Goal: Information Seeking & Learning: Compare options

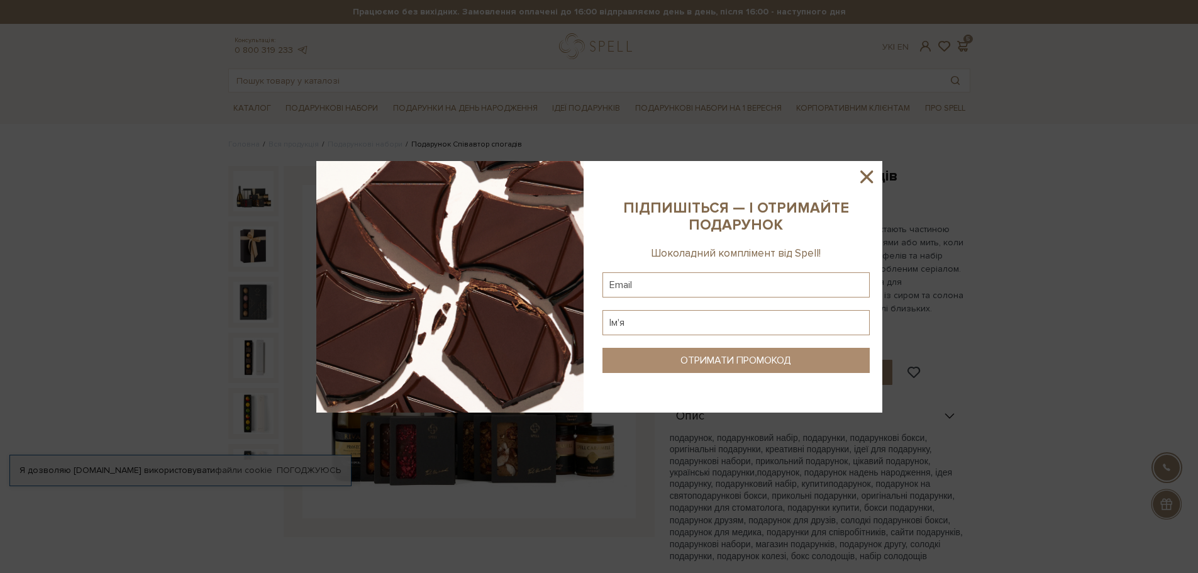
click at [873, 169] on icon at bounding box center [866, 176] width 21 height 21
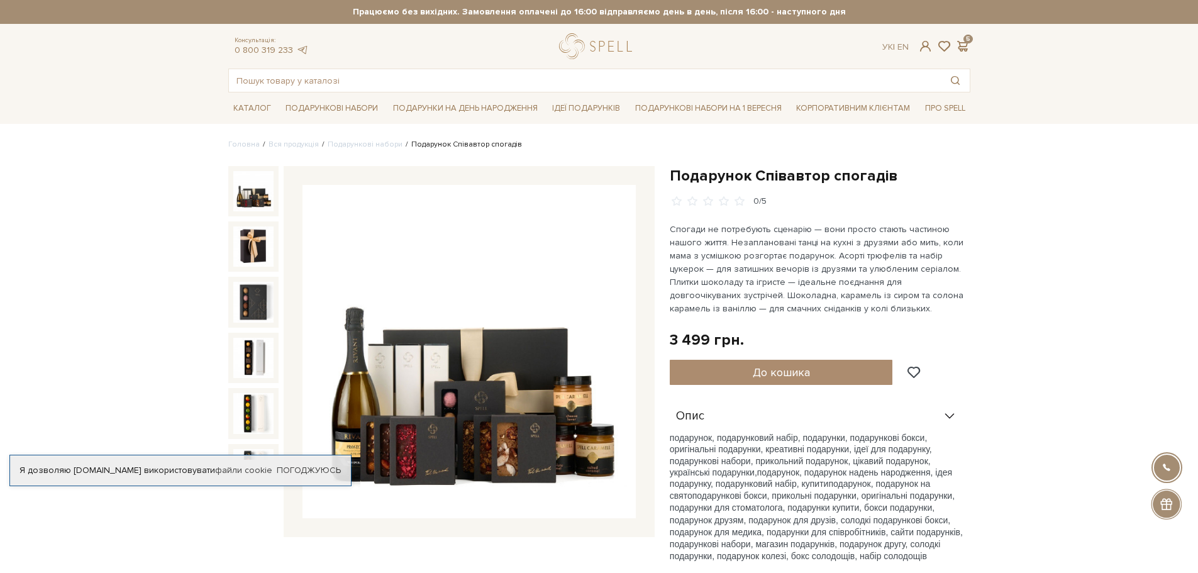
click at [972, 41] on div "Ук | En | 5" at bounding box center [926, 46] width 102 height 11
click at [965, 43] on span at bounding box center [962, 46] width 15 height 13
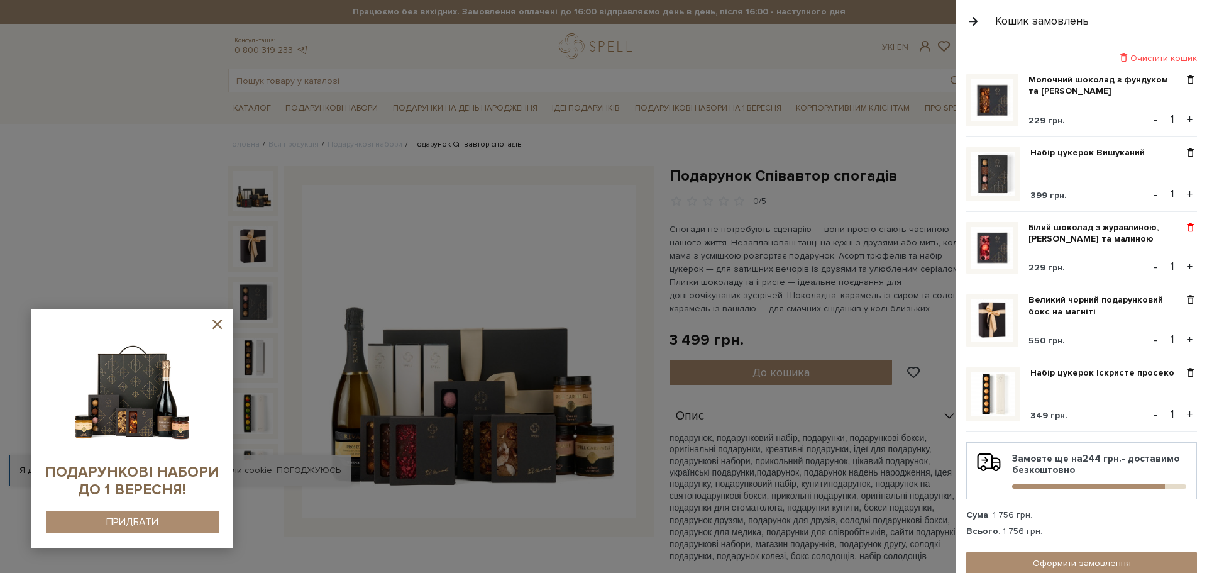
click at [1184, 223] on span at bounding box center [1190, 227] width 13 height 11
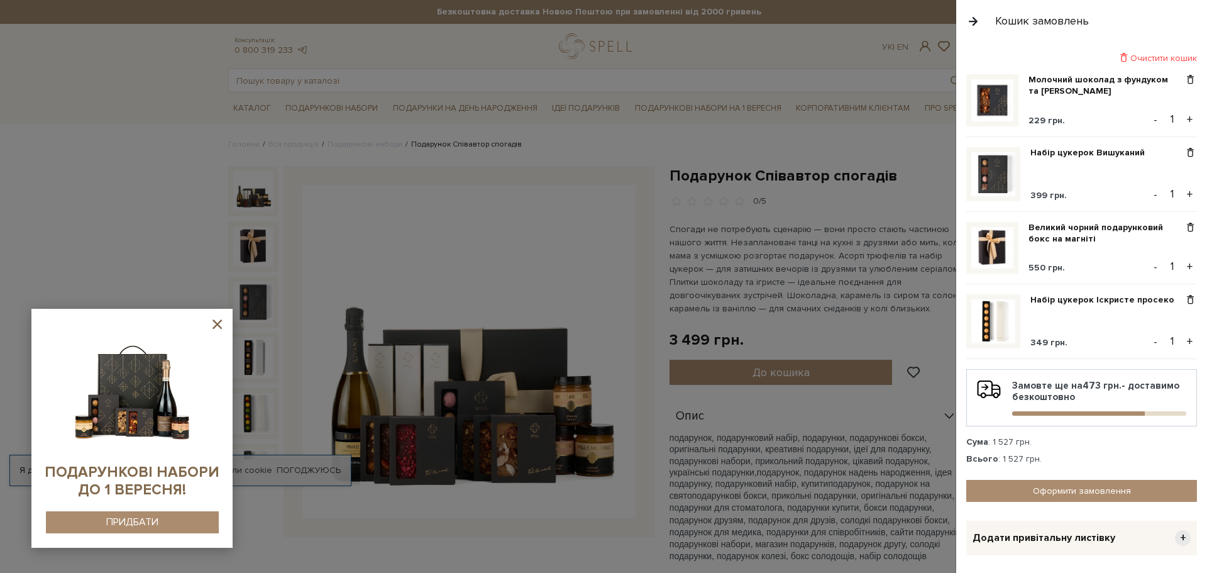
click at [253, 106] on div at bounding box center [603, 286] width 1207 height 573
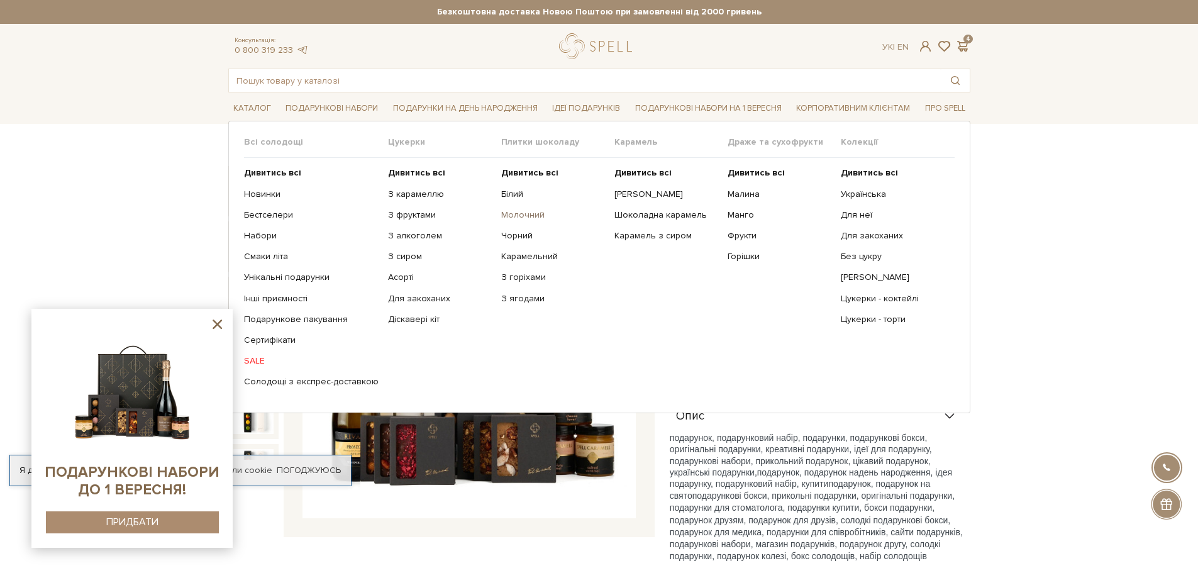
click at [522, 211] on link "Молочний" at bounding box center [553, 214] width 104 height 11
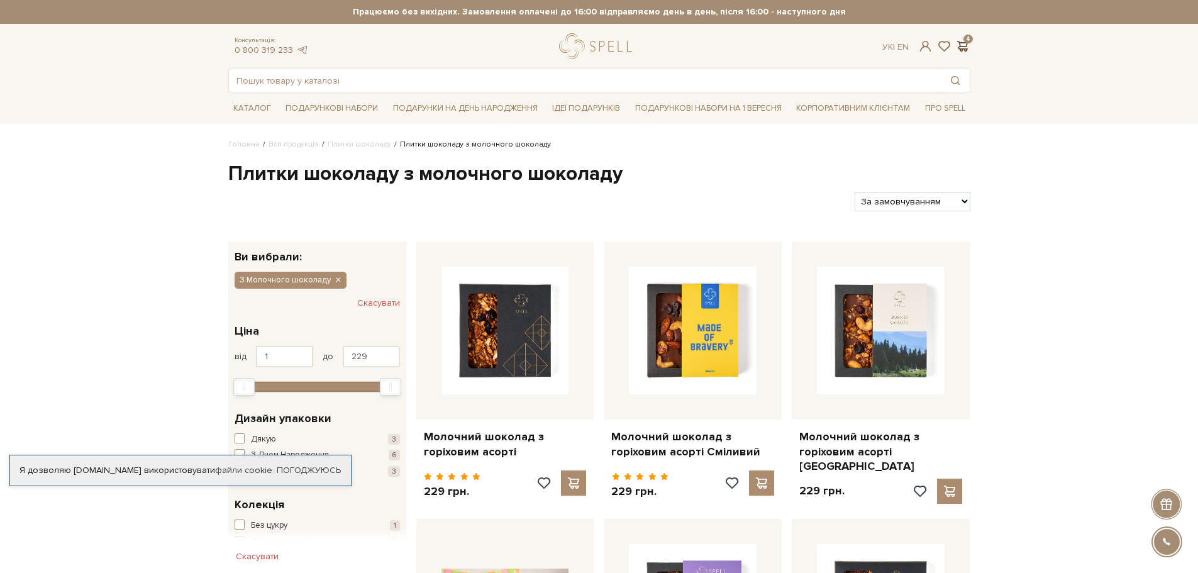
click at [959, 45] on span at bounding box center [962, 46] width 15 height 13
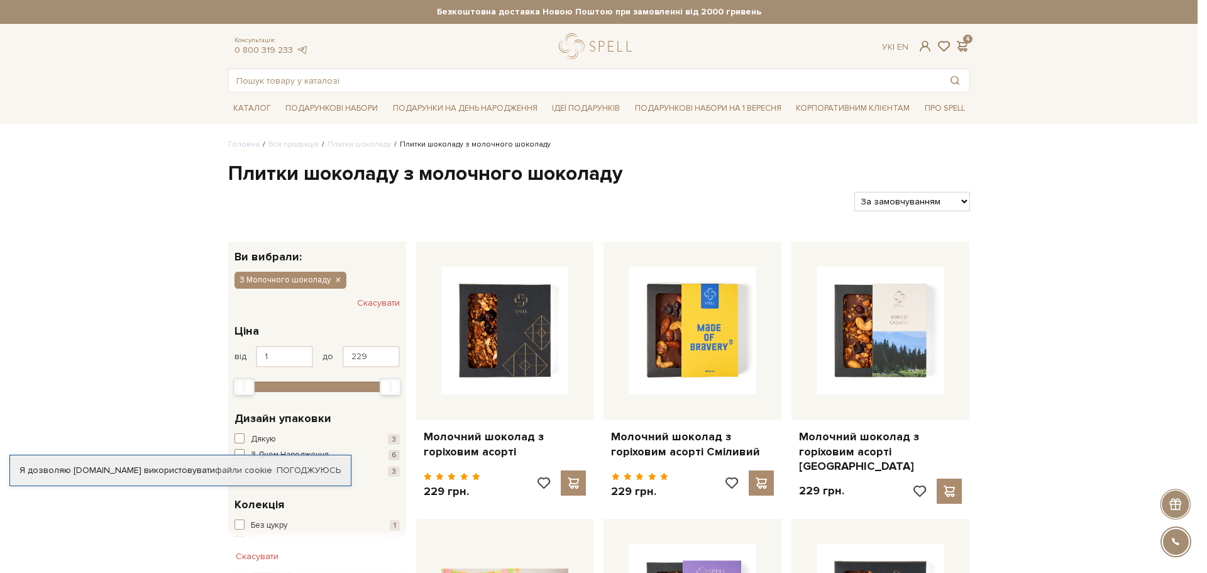
click at [694, 189] on div at bounding box center [603, 286] width 1207 height 573
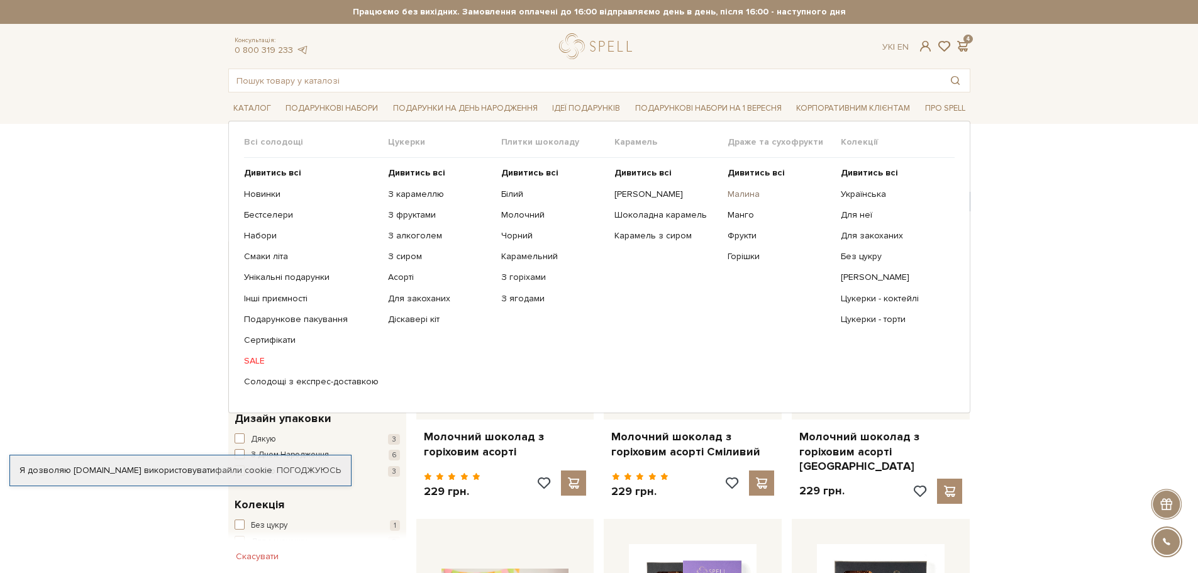
click at [741, 190] on link "Малина" at bounding box center [780, 194] width 104 height 11
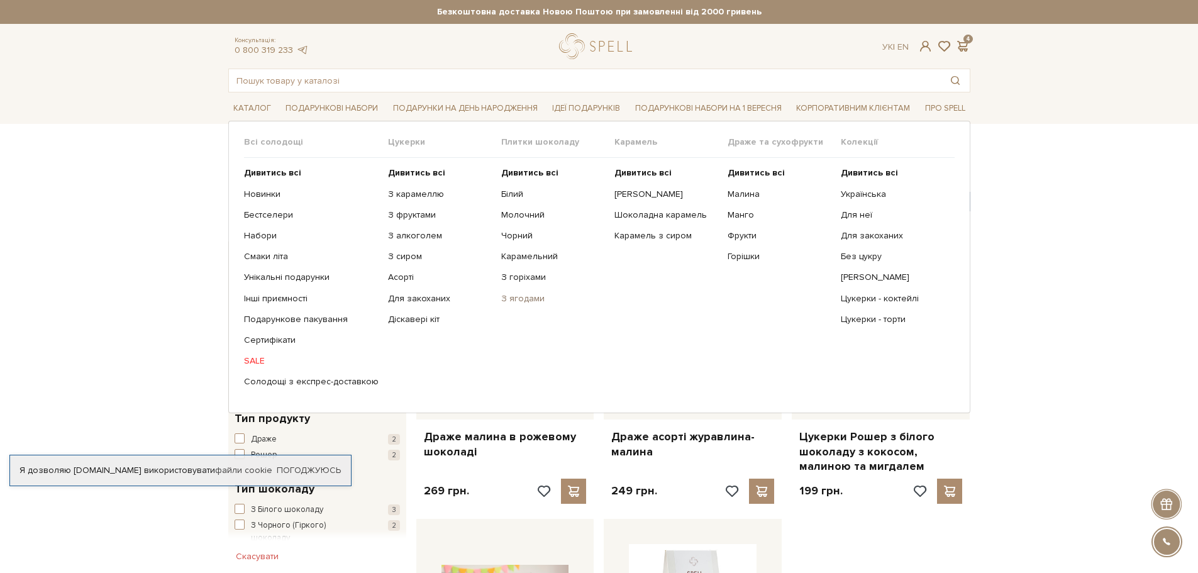
click at [522, 298] on link "З ягодами" at bounding box center [553, 298] width 104 height 11
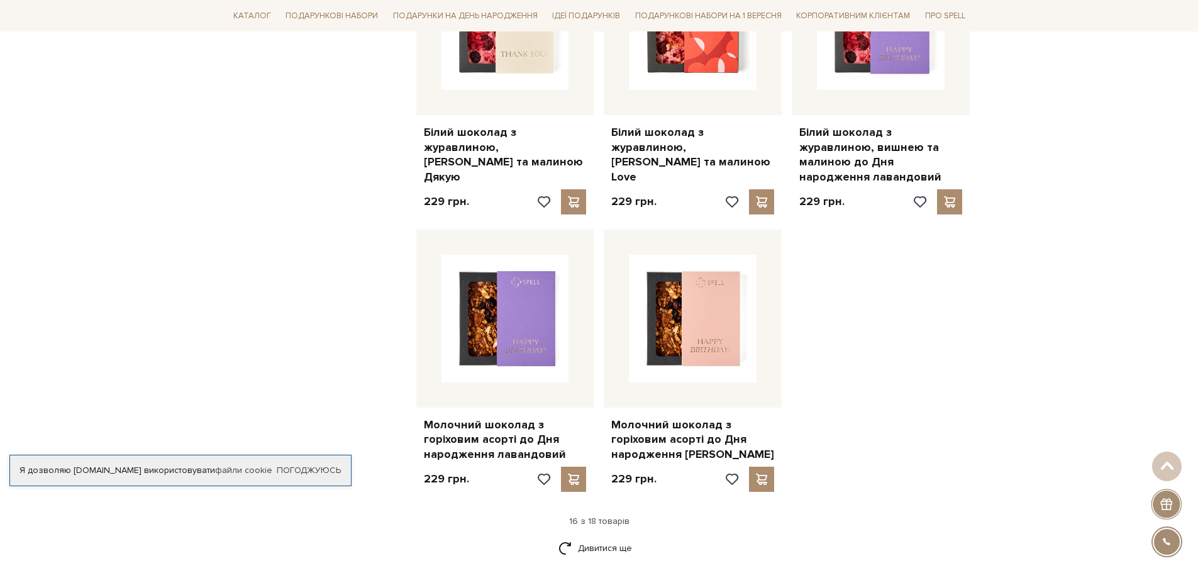
scroll to position [1572, 0]
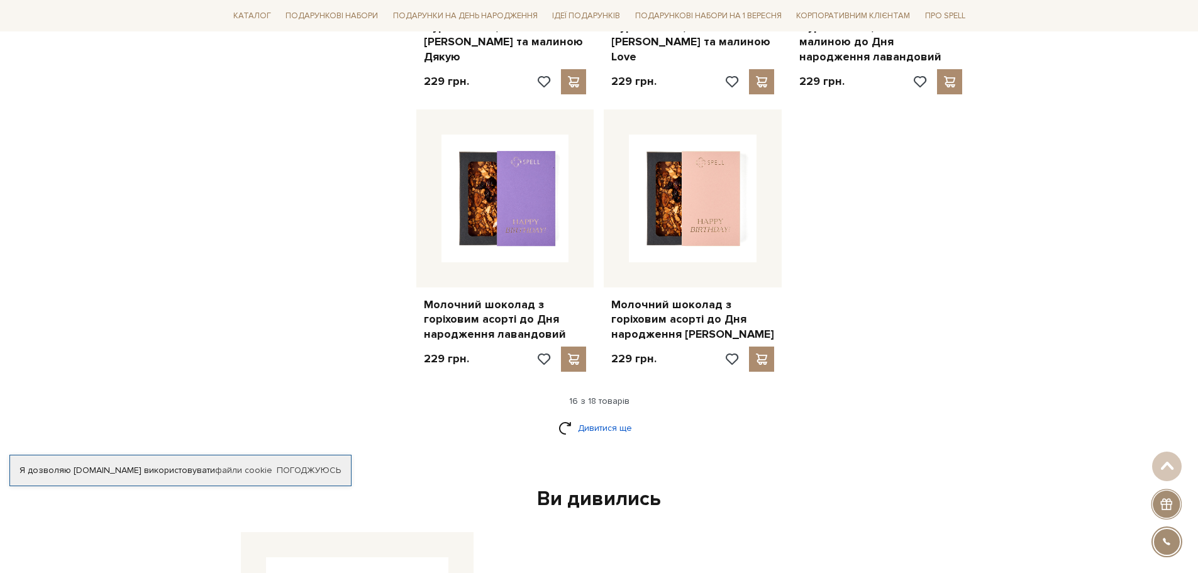
click at [587, 417] on link "Дивитися ще" at bounding box center [599, 428] width 82 height 22
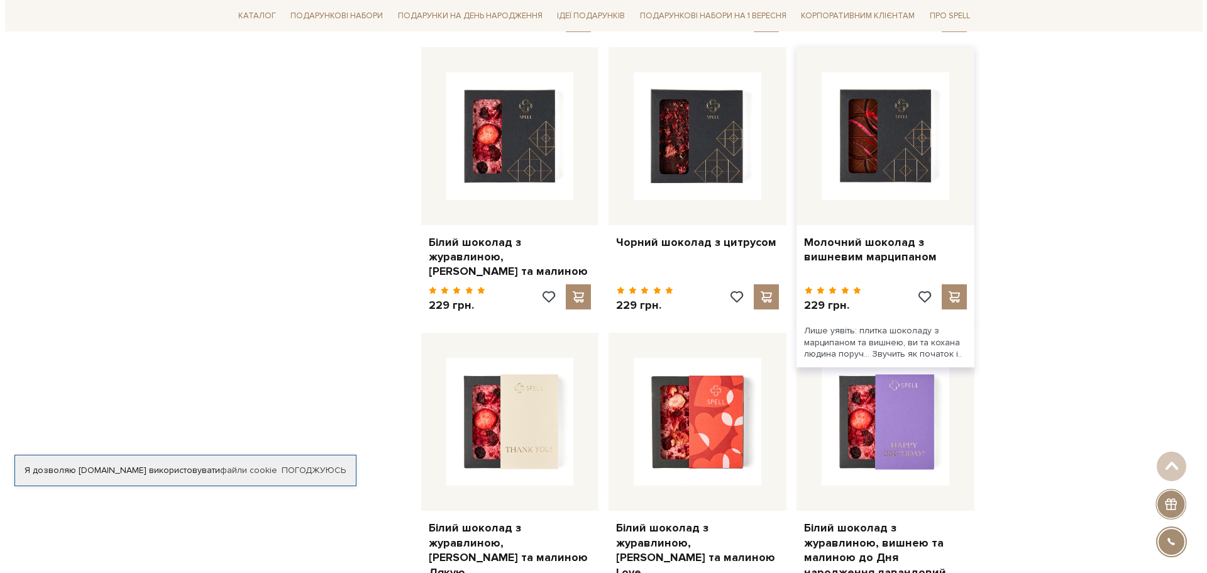
scroll to position [943, 0]
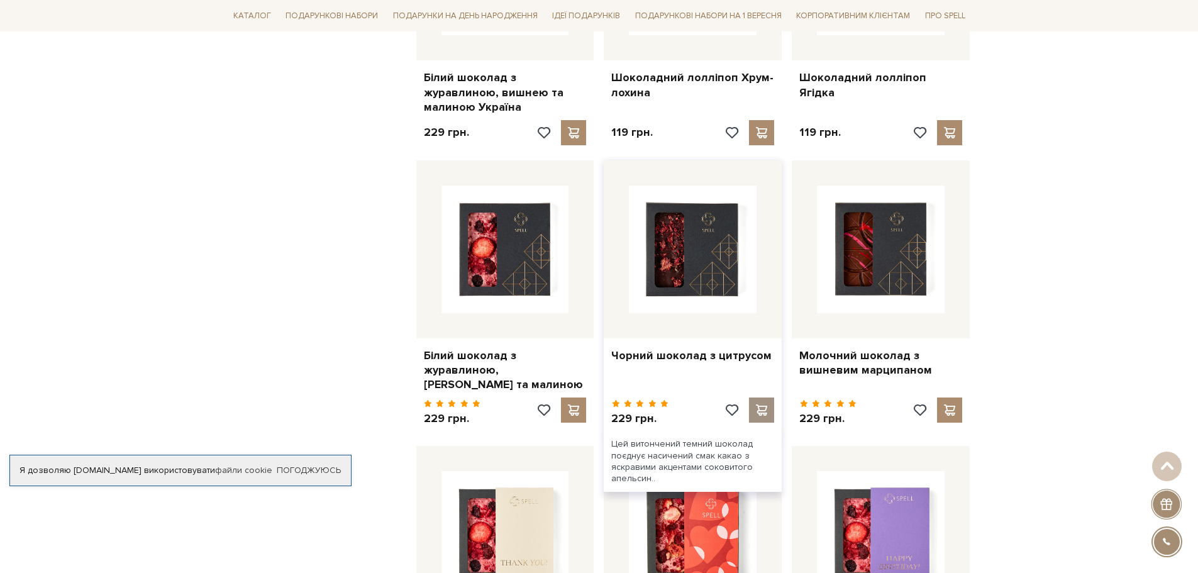
click at [762, 404] on span at bounding box center [762, 409] width 16 height 11
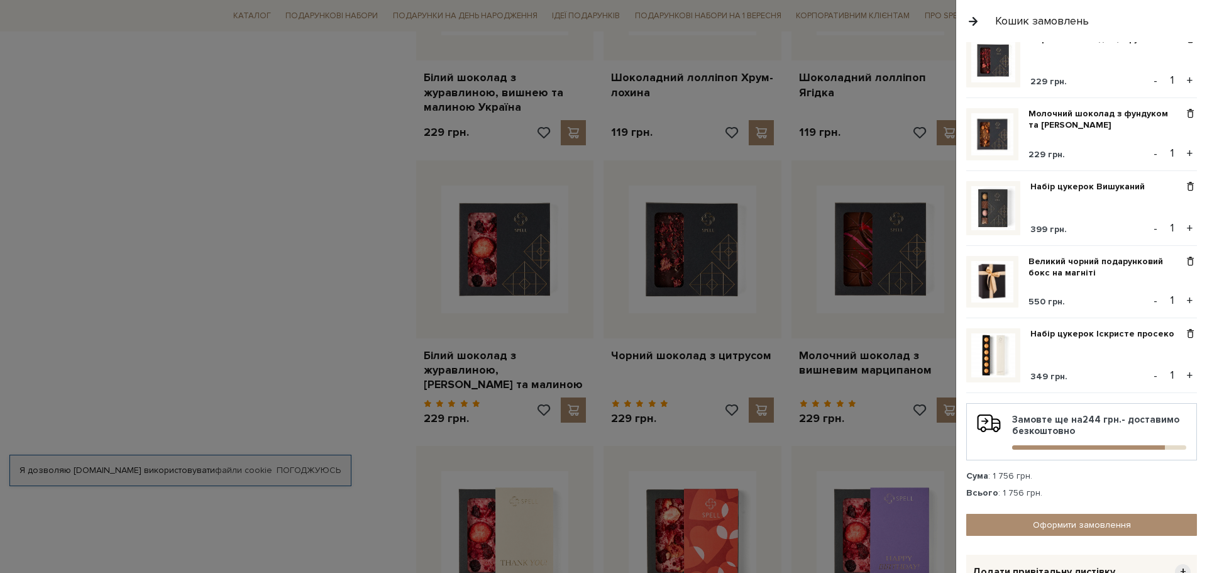
scroll to position [63, 0]
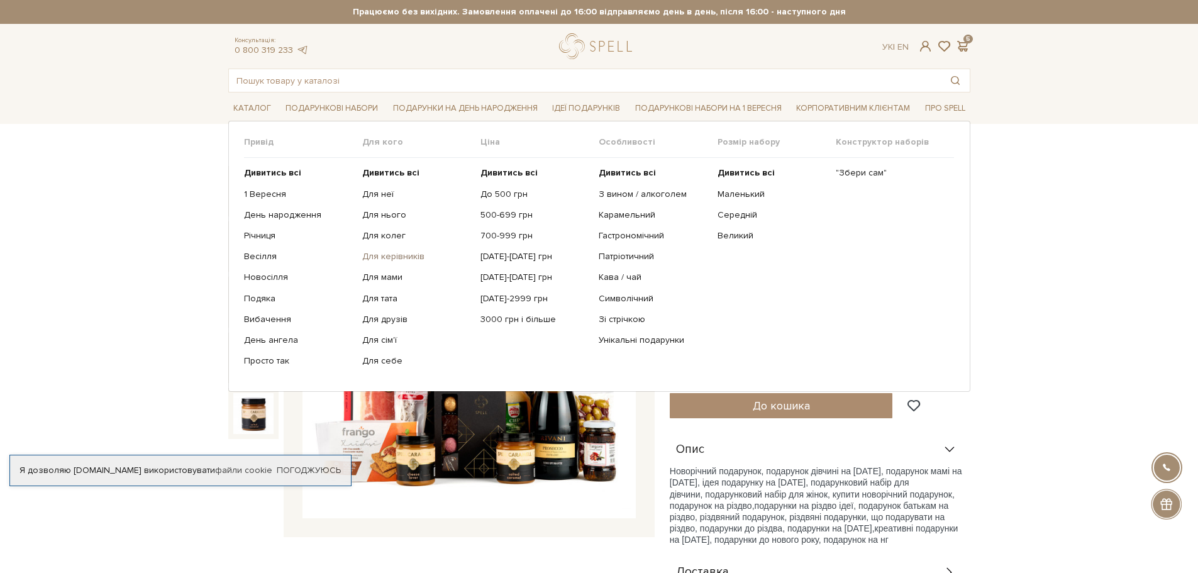
click at [389, 254] on link "Для керівників" at bounding box center [416, 256] width 109 height 11
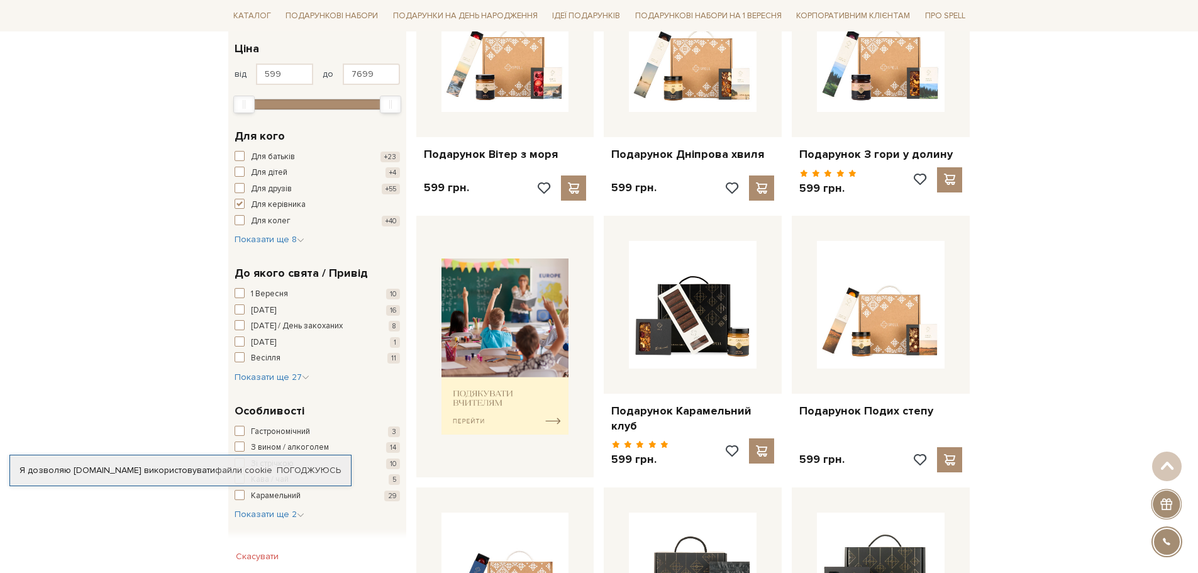
scroll to position [189, 0]
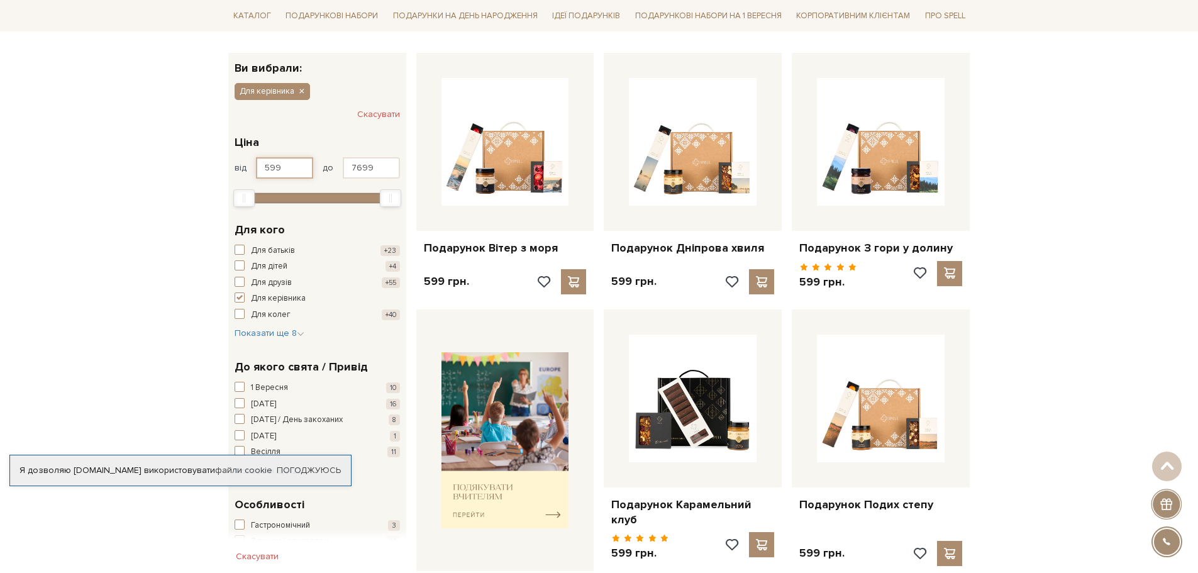
drag, startPoint x: 260, startPoint y: 158, endPoint x: 214, endPoint y: 155, distance: 46.7
type input "1000"
click at [378, 171] on input "7699" at bounding box center [371, 167] width 57 height 21
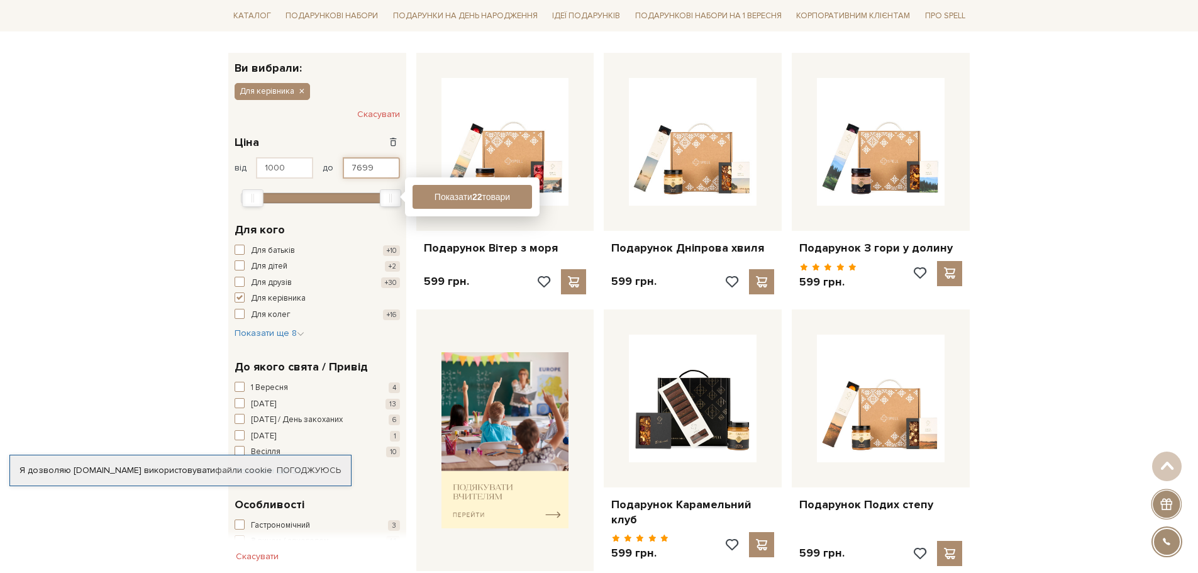
click at [391, 168] on input "7699" at bounding box center [371, 167] width 57 height 21
type input "7"
type input "3600"
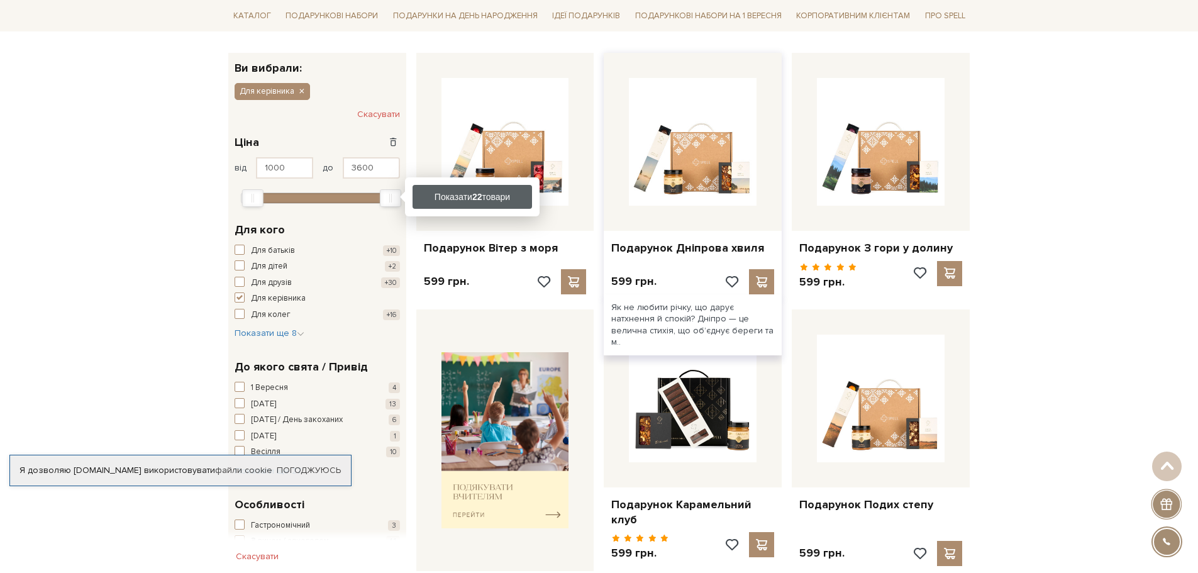
drag, startPoint x: 472, startPoint y: 197, endPoint x: 652, endPoint y: 239, distance: 185.3
click at [472, 197] on b "22" at bounding box center [477, 197] width 10 height 10
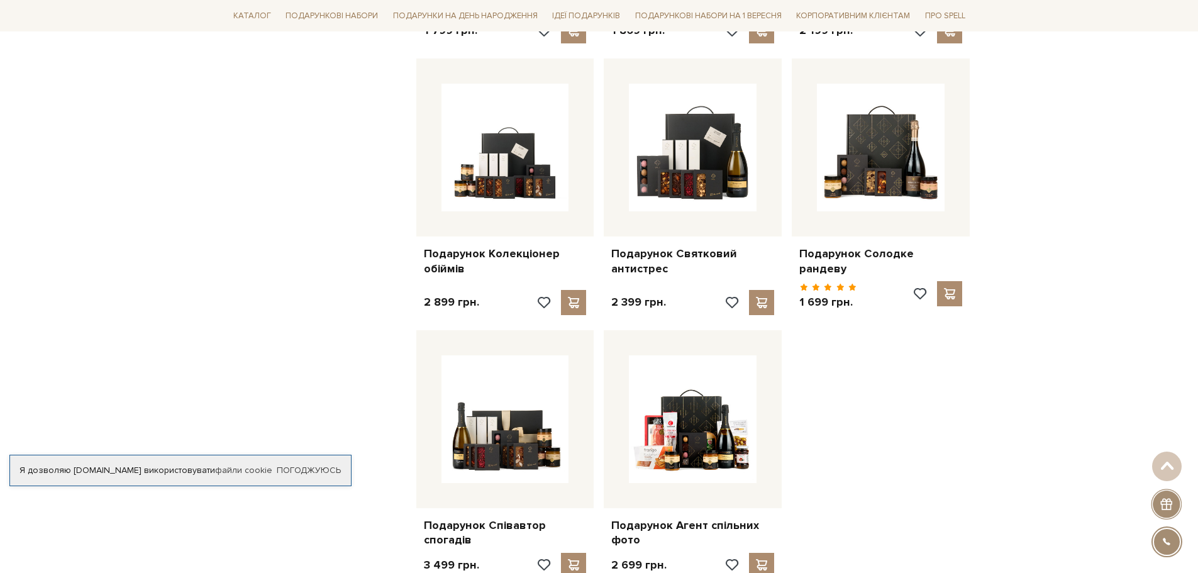
scroll to position [1258, 0]
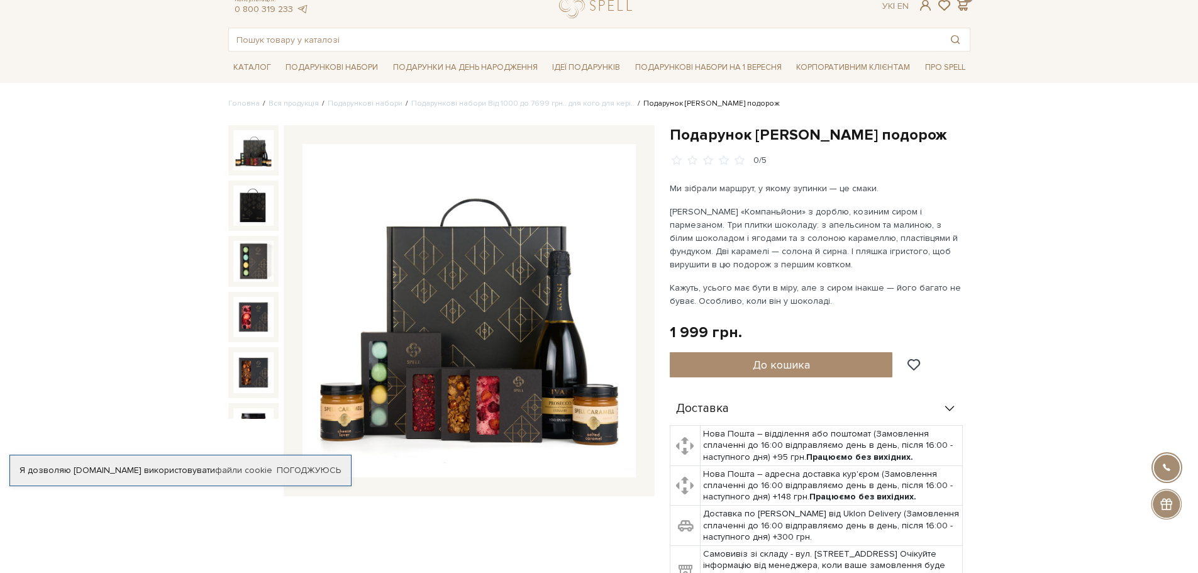
scroll to position [63, 0]
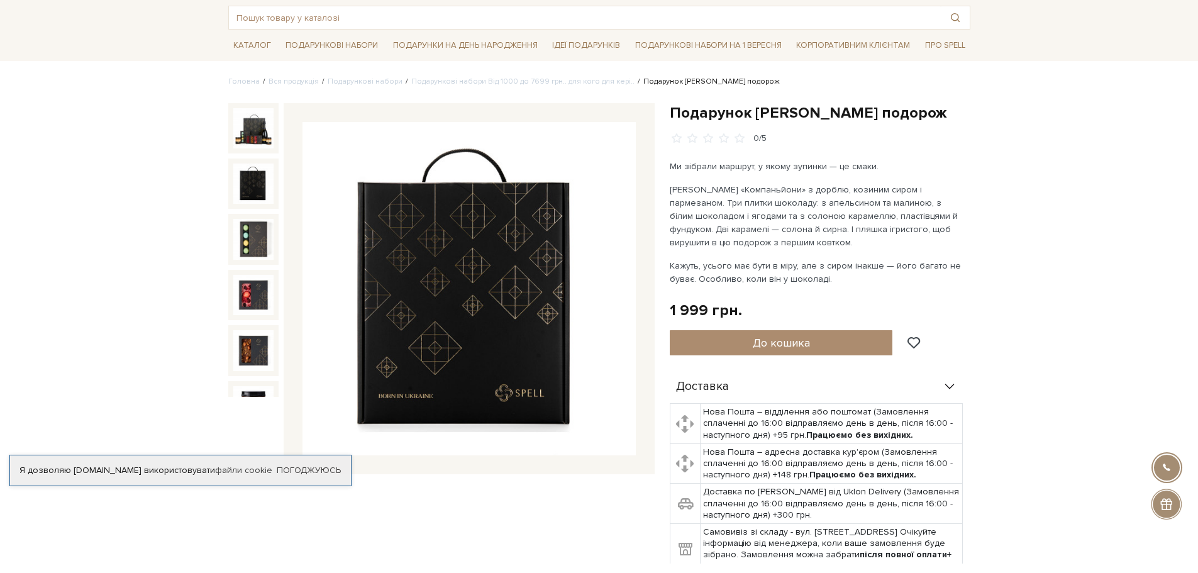
click at [252, 177] on img at bounding box center [253, 183] width 40 height 40
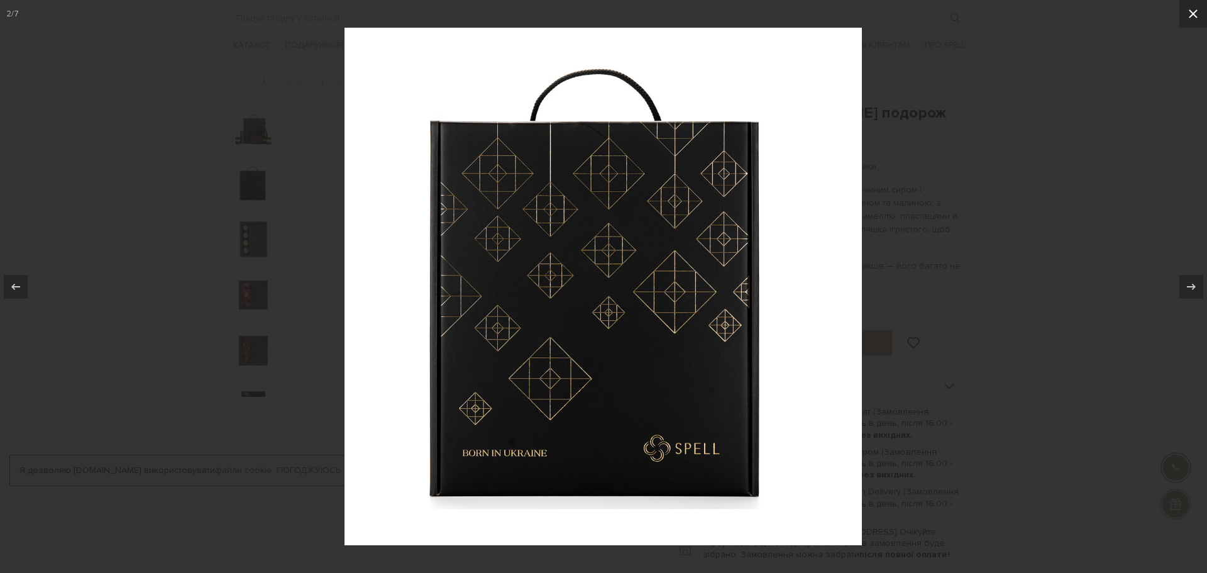
click at [1197, 7] on button at bounding box center [1194, 14] width 28 height 28
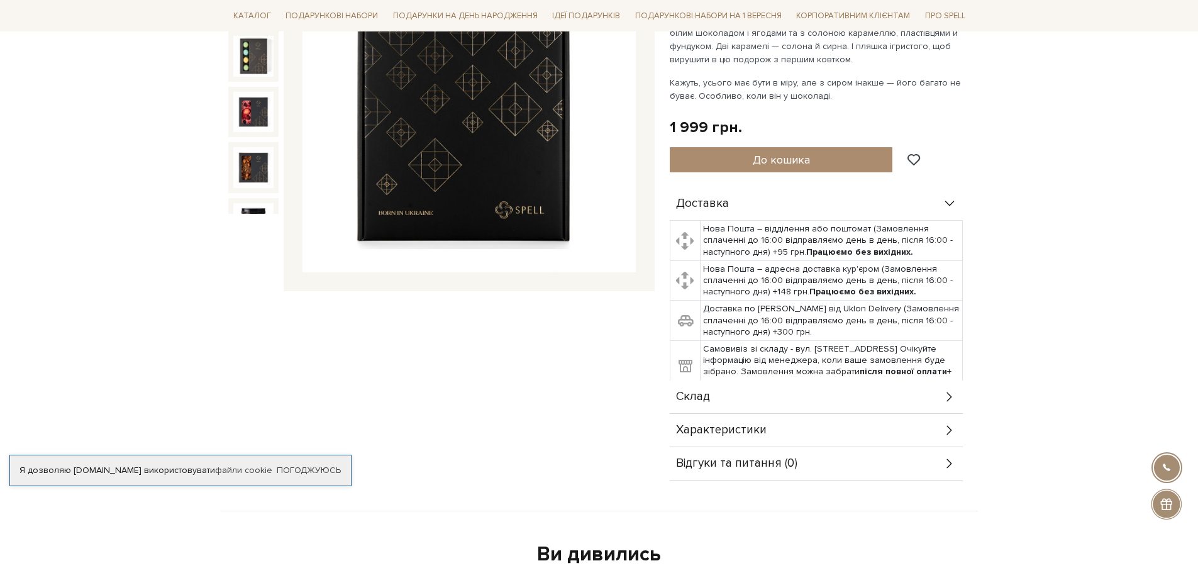
scroll to position [63, 0]
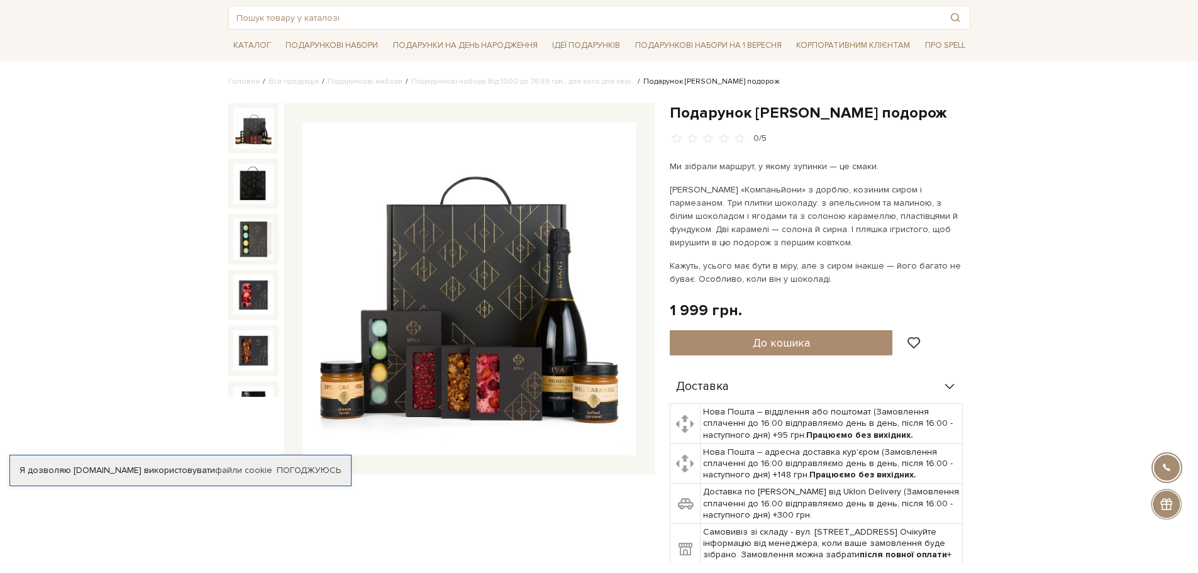
click at [253, 120] on img at bounding box center [253, 128] width 40 height 40
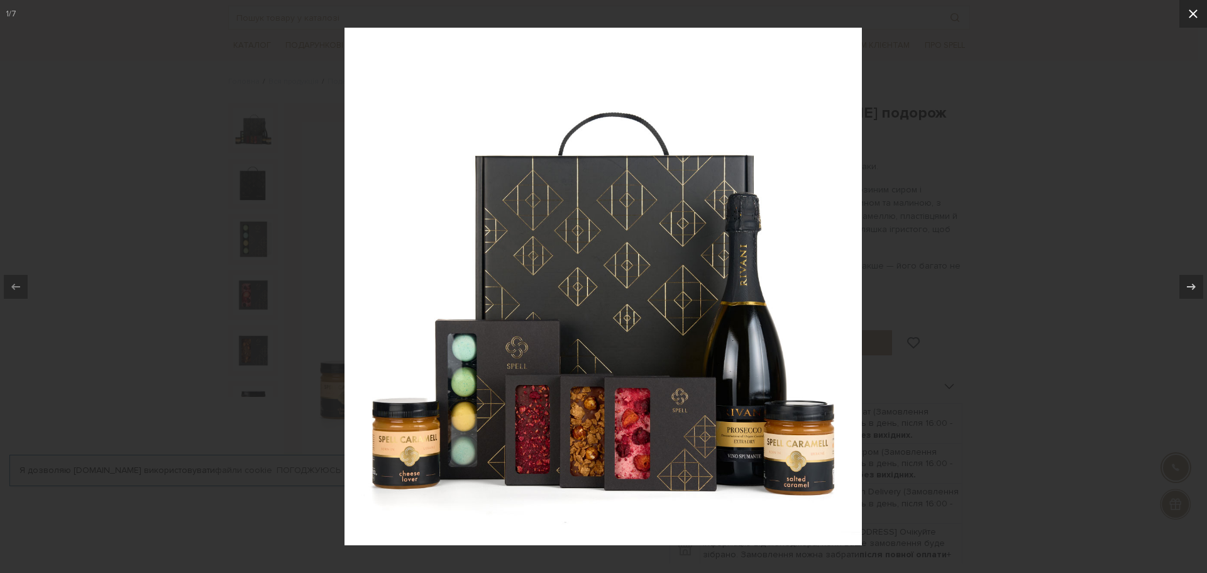
click at [1197, 14] on icon at bounding box center [1193, 13] width 15 height 15
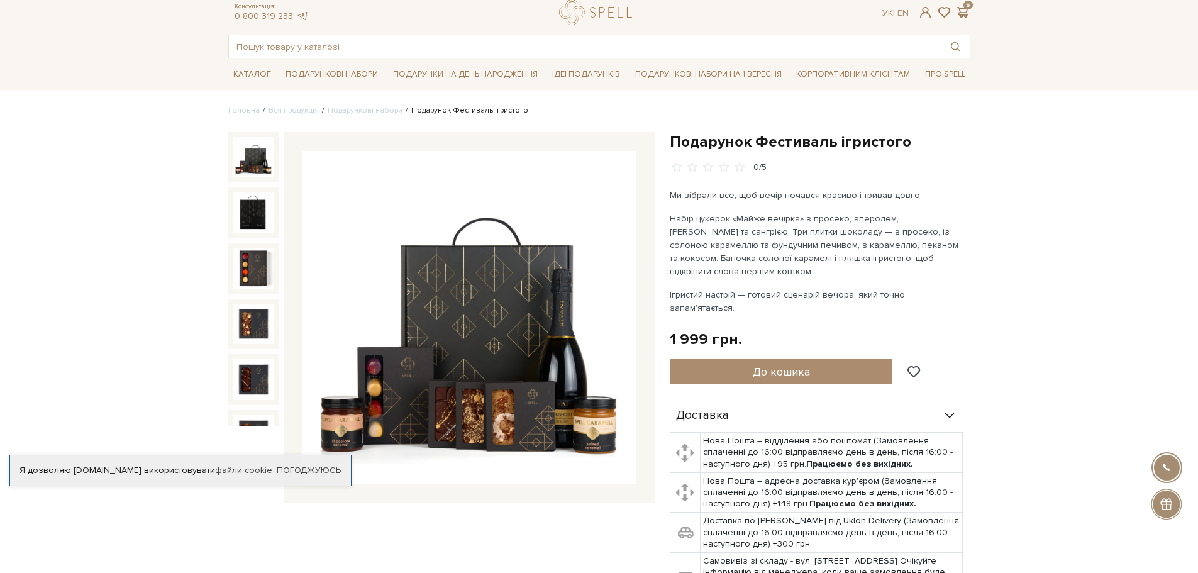
scroll to position [63, 0]
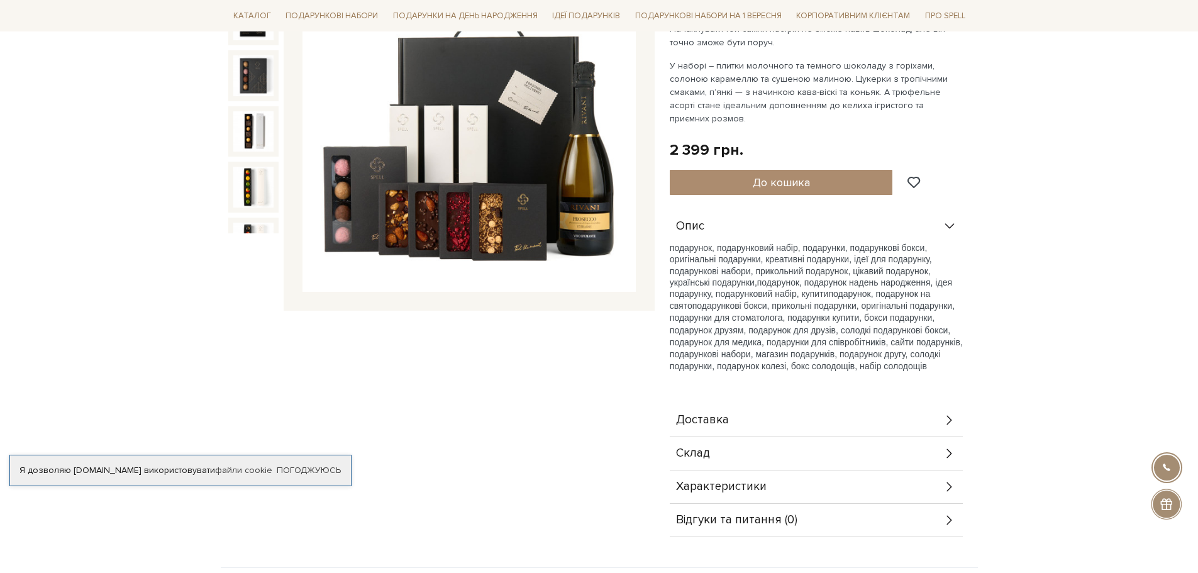
scroll to position [252, 0]
